Goal: Transaction & Acquisition: Purchase product/service

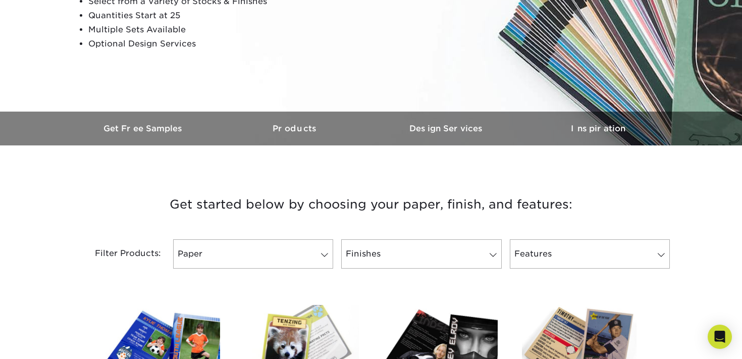
scroll to position [339, 0]
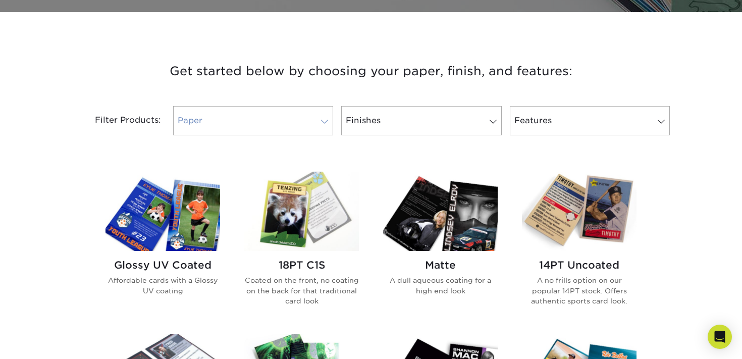
click at [311, 123] on link "Paper" at bounding box center [253, 120] width 160 height 29
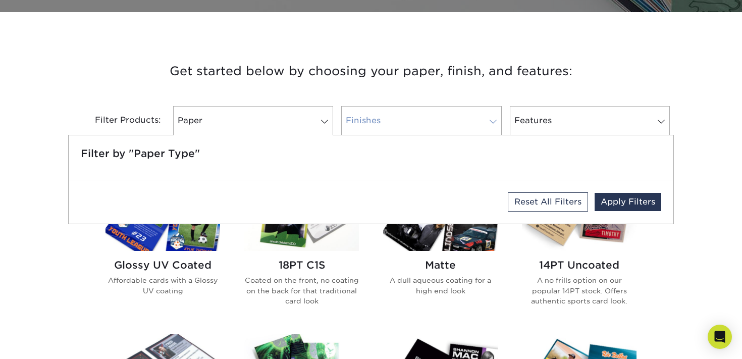
click at [389, 117] on link "Finishes" at bounding box center [421, 120] width 160 height 29
click at [342, 78] on h3 "Get started below by choosing your paper, finish, and features:" at bounding box center [371, 70] width 590 height 45
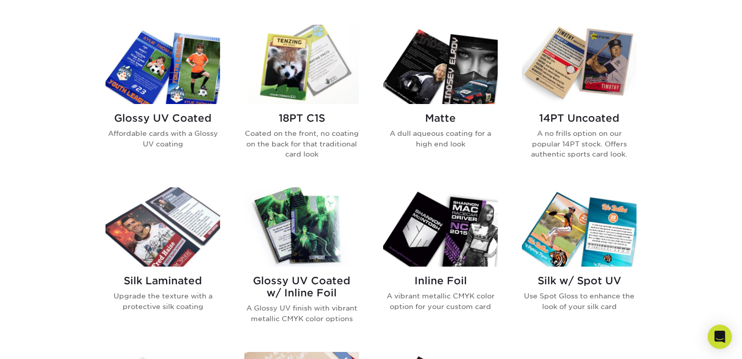
scroll to position [486, 0]
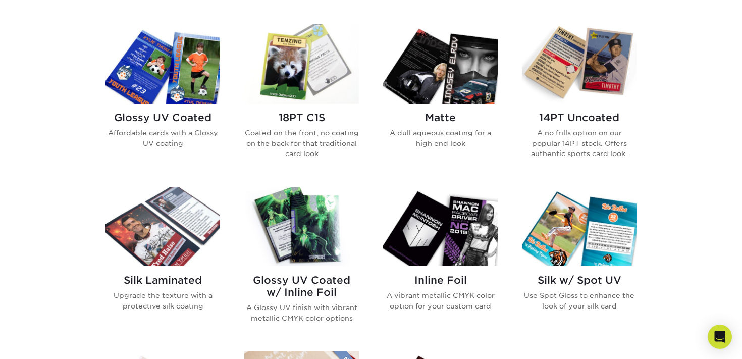
click at [151, 117] on h2 "Glossy UV Coated" at bounding box center [162, 117] width 115 height 12
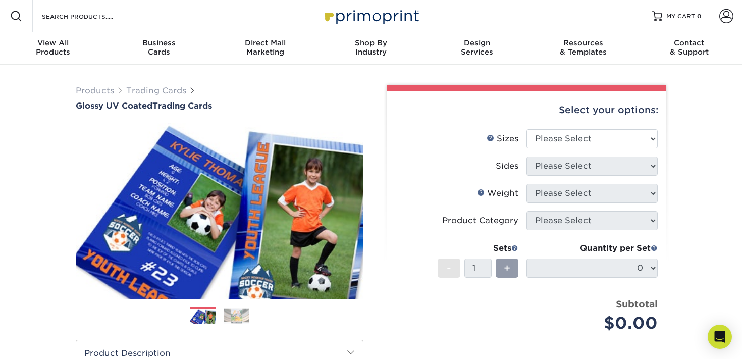
scroll to position [40, 0]
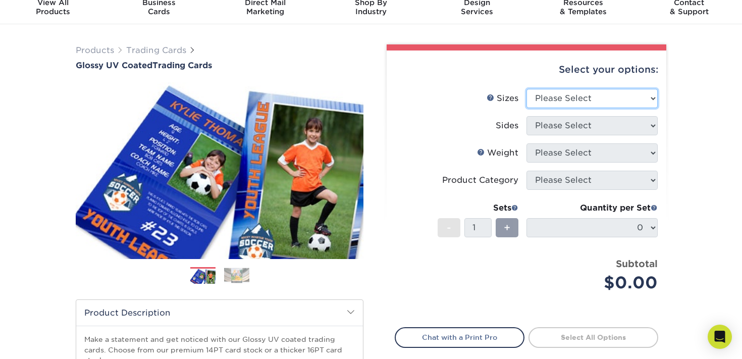
click at [583, 89] on select "Please Select 2.5" x 3.5"" at bounding box center [591, 98] width 131 height 19
select select "2.50x3.50"
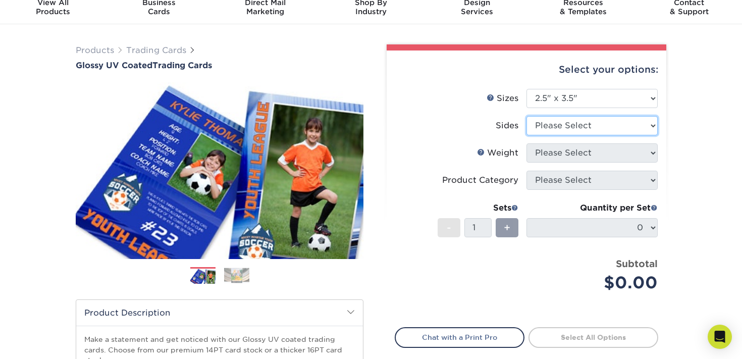
click at [575, 124] on select "Please Select Print Both Sides Print Front Only" at bounding box center [591, 125] width 131 height 19
select select "13abbda7-1d64-4f25-8bb2-c179b224825d"
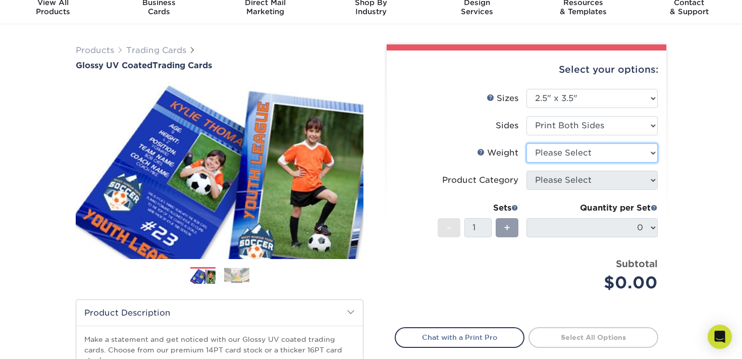
click at [580, 154] on select "Please Select 16PT 14PT 18PT C1S" at bounding box center [591, 152] width 131 height 19
select select "16PT"
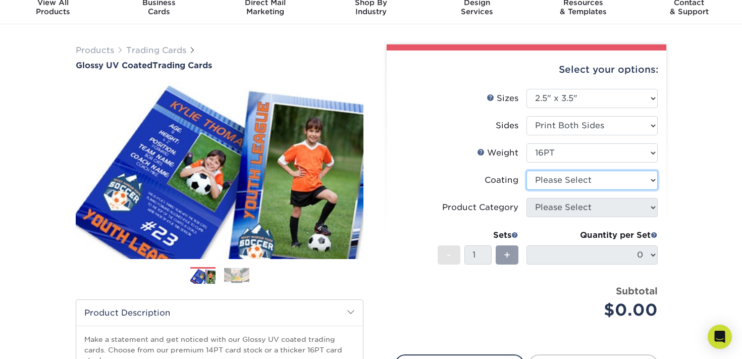
click at [575, 183] on select at bounding box center [591, 180] width 131 height 19
select select "1e8116af-acfc-44b1-83dc-8181aa338834"
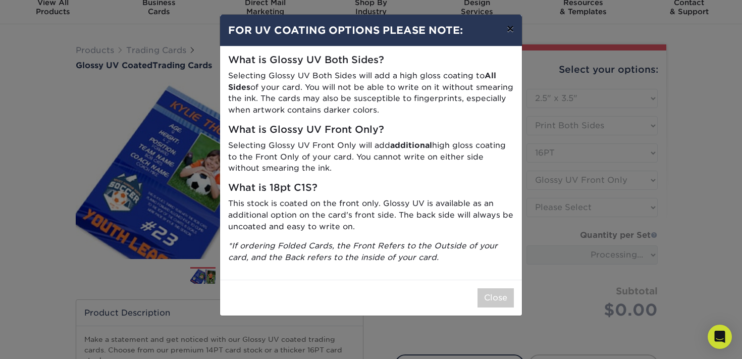
click at [513, 28] on button "×" at bounding box center [509, 29] width 23 height 28
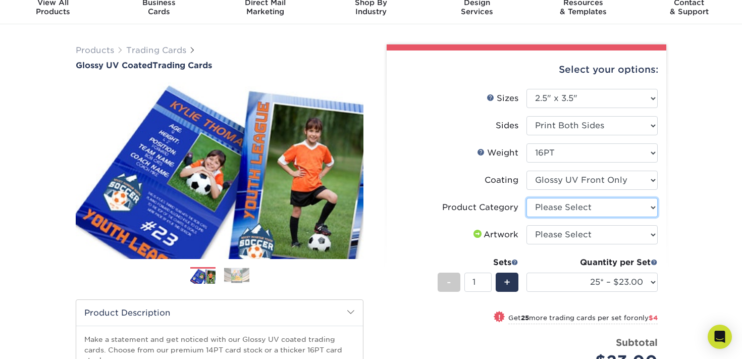
click at [567, 207] on select "Please Select Trading Cards" at bounding box center [591, 207] width 131 height 19
select select "c2f9bce9-36c2-409d-b101-c29d9d031e18"
click at [566, 230] on select "Please Select I will upload files I need a design - $100" at bounding box center [591, 234] width 131 height 19
select select "upload"
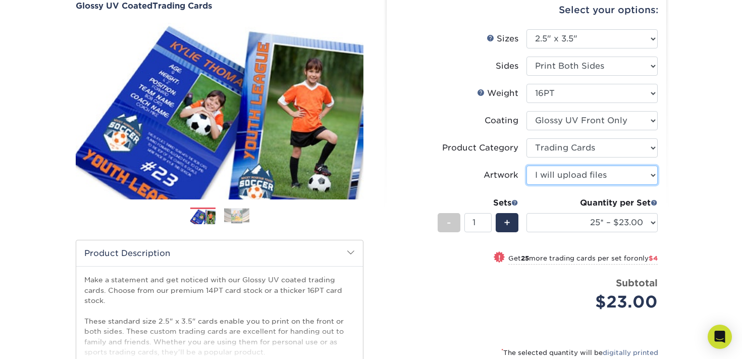
scroll to position [98, 0]
